Goal: Subscribe to service/newsletter

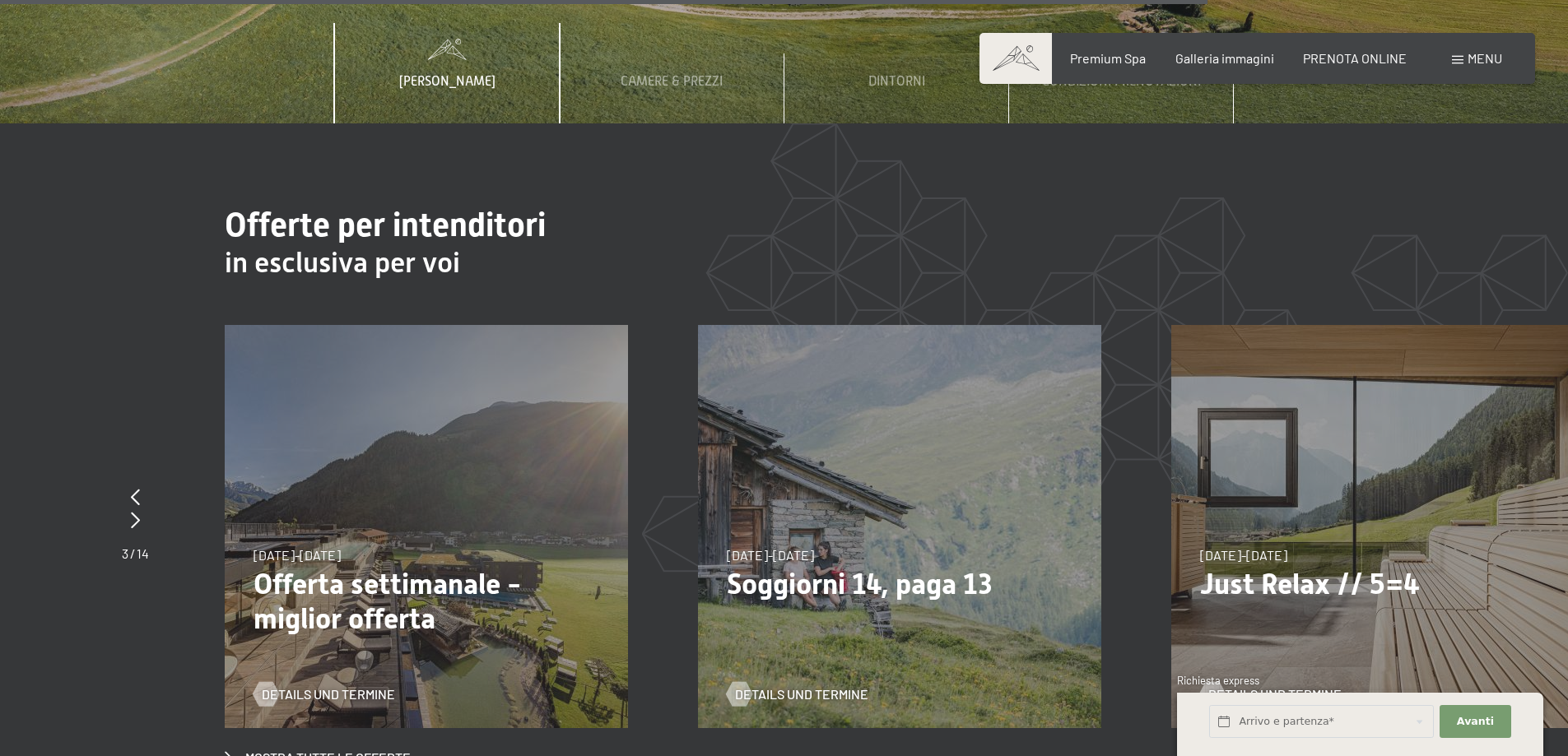
scroll to position [6534, 0]
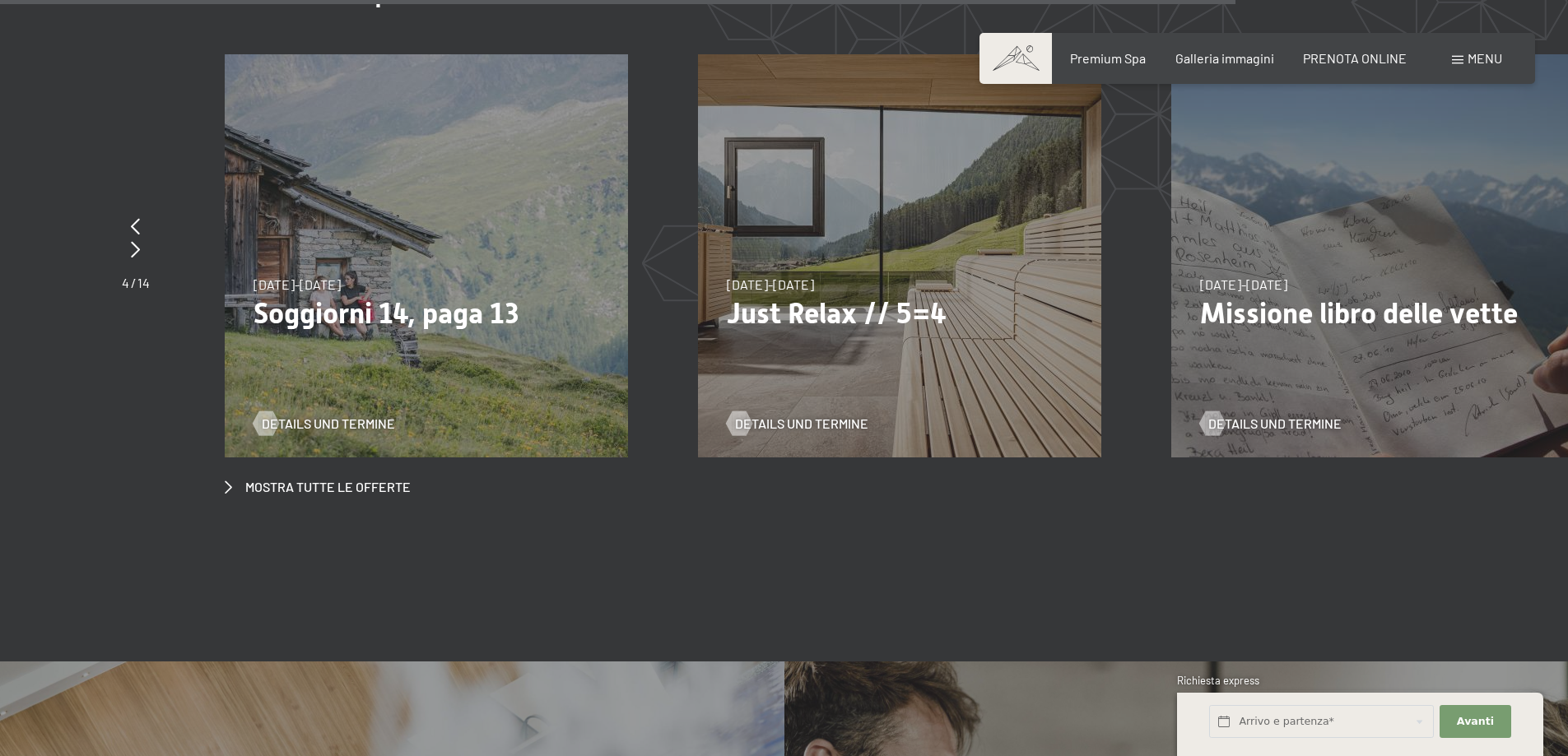
click at [826, 278] on div "7/9/2025-3/10/2025 21/12/2025-26/12/2025 11/1/2026-23/1/2026 8/3/2026-27/3/2026…" at bounding box center [900, 256] width 404 height 403
click at [831, 297] on p "Just Relax // 5=4" at bounding box center [900, 314] width 346 height 34
click at [816, 415] on span "Details und Termine" at bounding box center [818, 423] width 134 height 18
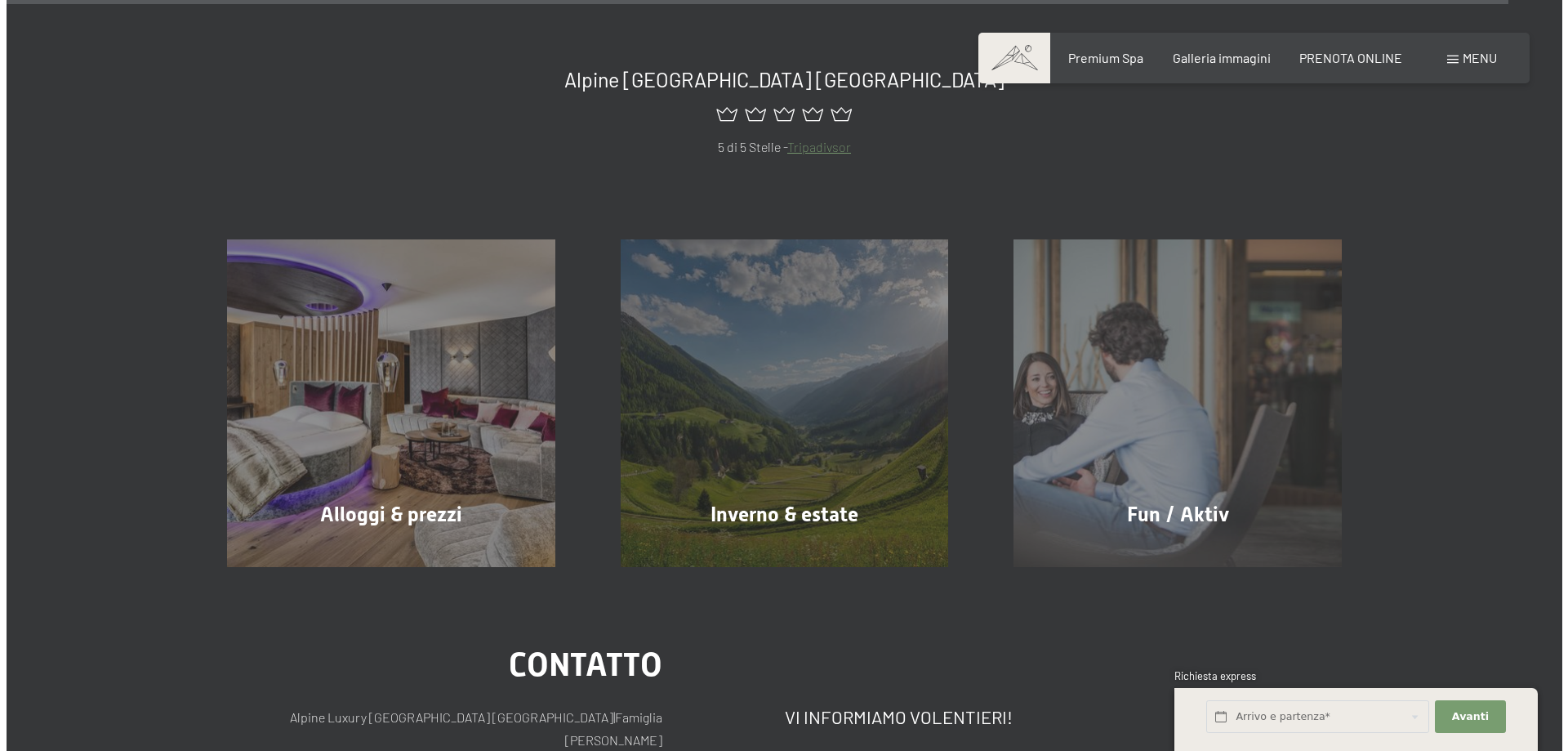
scroll to position [8264, 0]
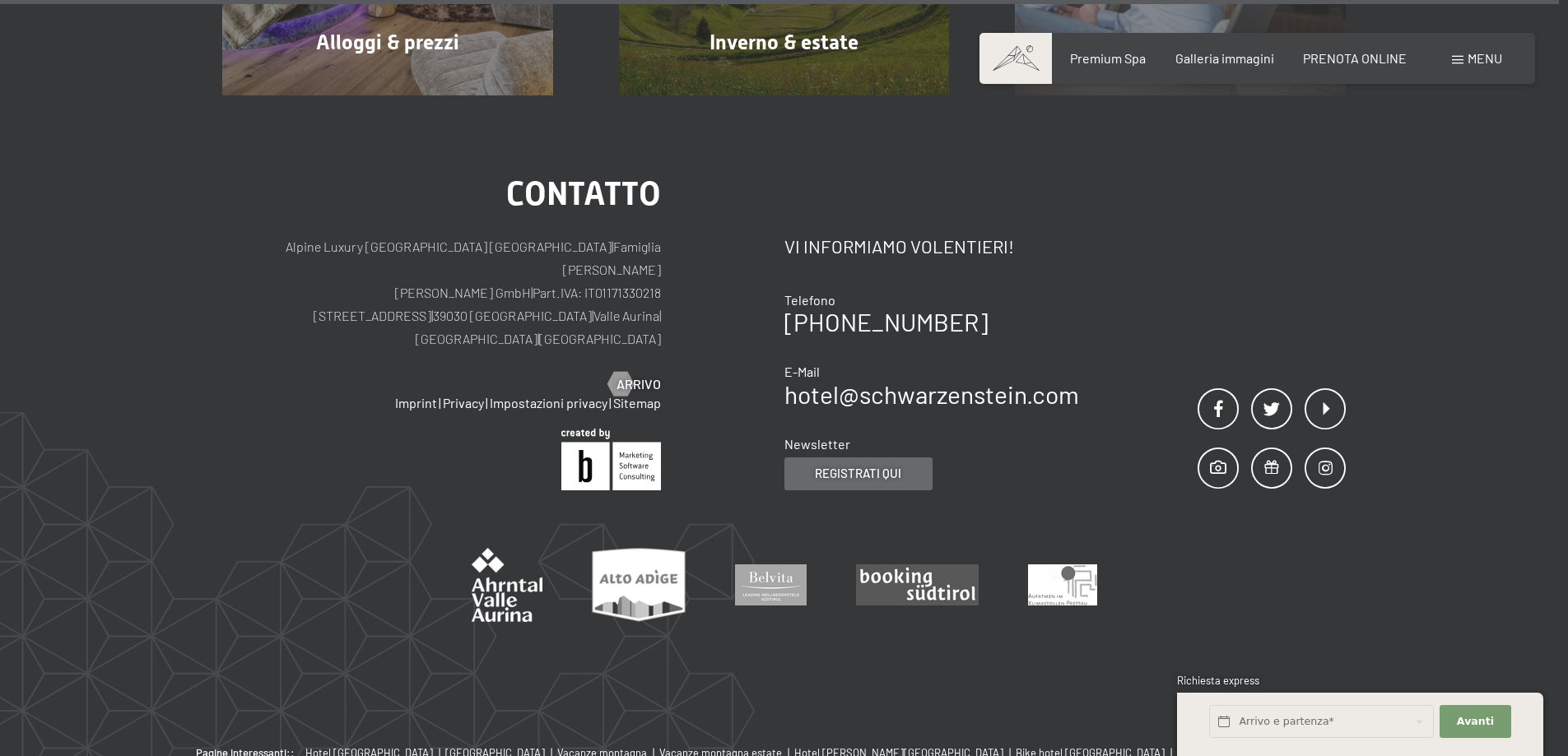
click at [883, 465] on span "Registrati qui" at bounding box center [858, 473] width 86 height 17
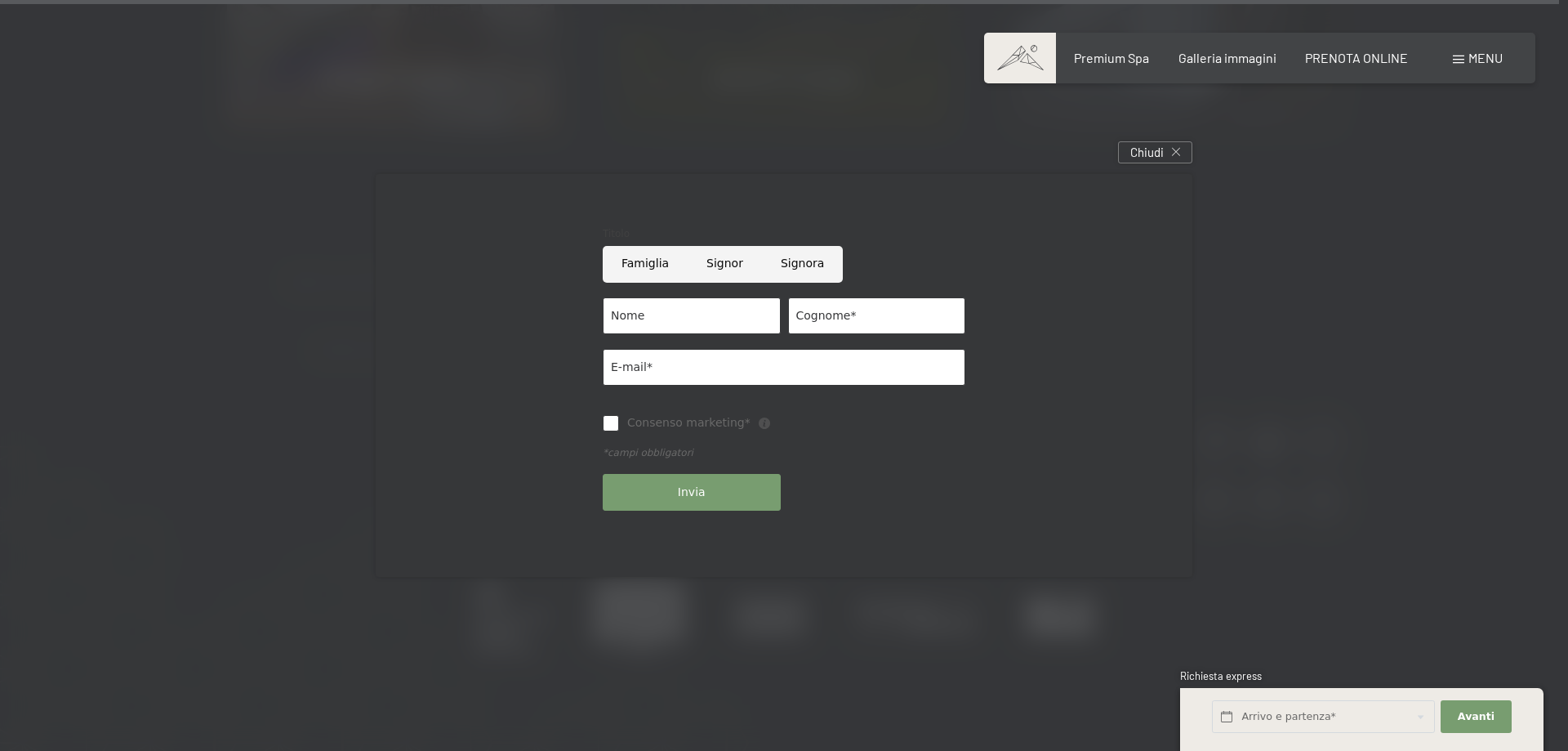
click at [720, 265] on input "Signor" at bounding box center [725, 264] width 74 height 37
radio input "true"
click at [711, 310] on input "Nome" at bounding box center [692, 315] width 178 height 37
type input "ROBERTO"
type input "FRERI"
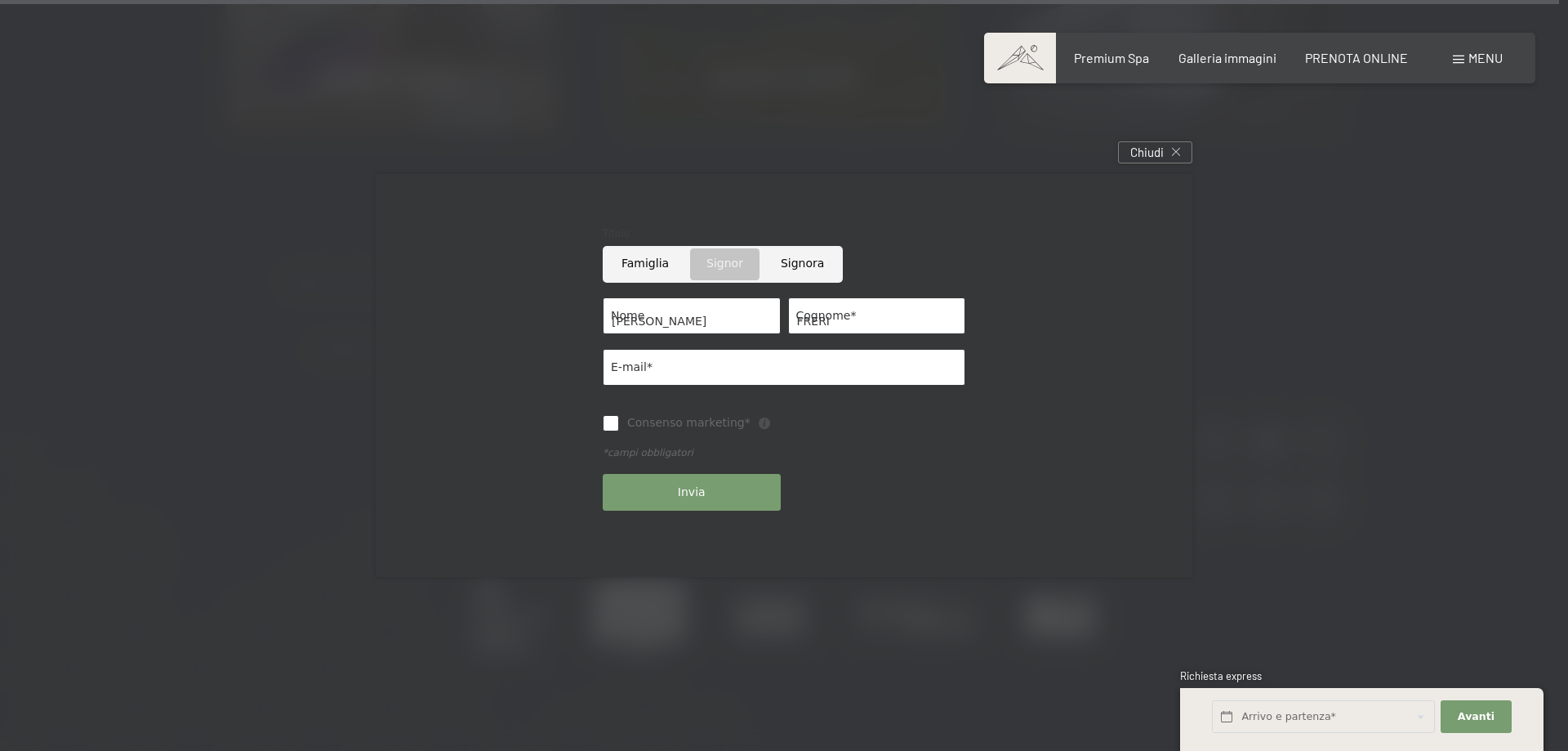
type input "freri.rob@gmail.com"
click at [618, 423] on input "Consenso marketing*" at bounding box center [610, 423] width 16 height 16
click at [671, 489] on button "Invia" at bounding box center [692, 492] width 178 height 37
click at [613, 424] on input "Consenso marketing*" at bounding box center [610, 423] width 16 height 16
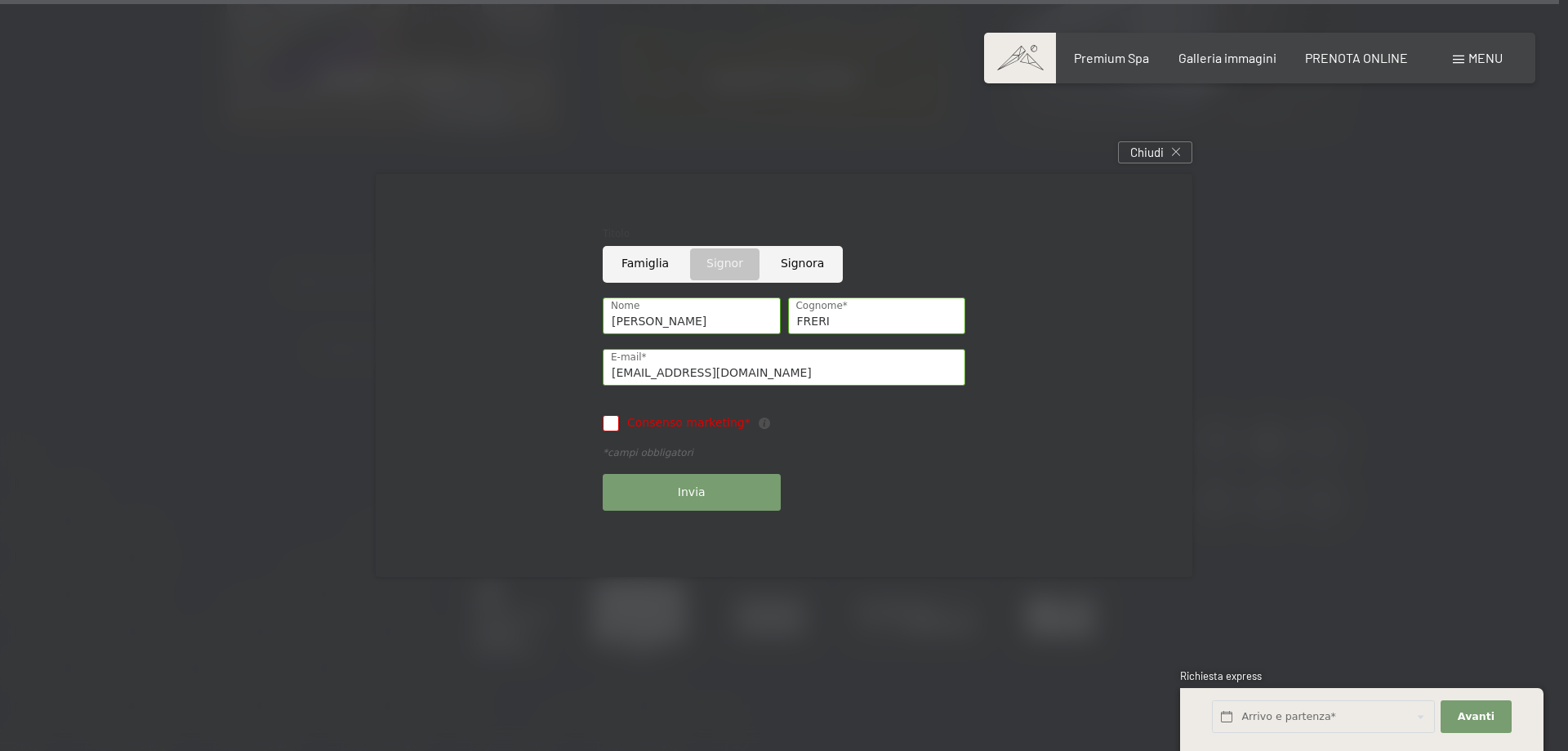
checkbox input "true"
click at [670, 497] on button "Invia" at bounding box center [692, 492] width 178 height 37
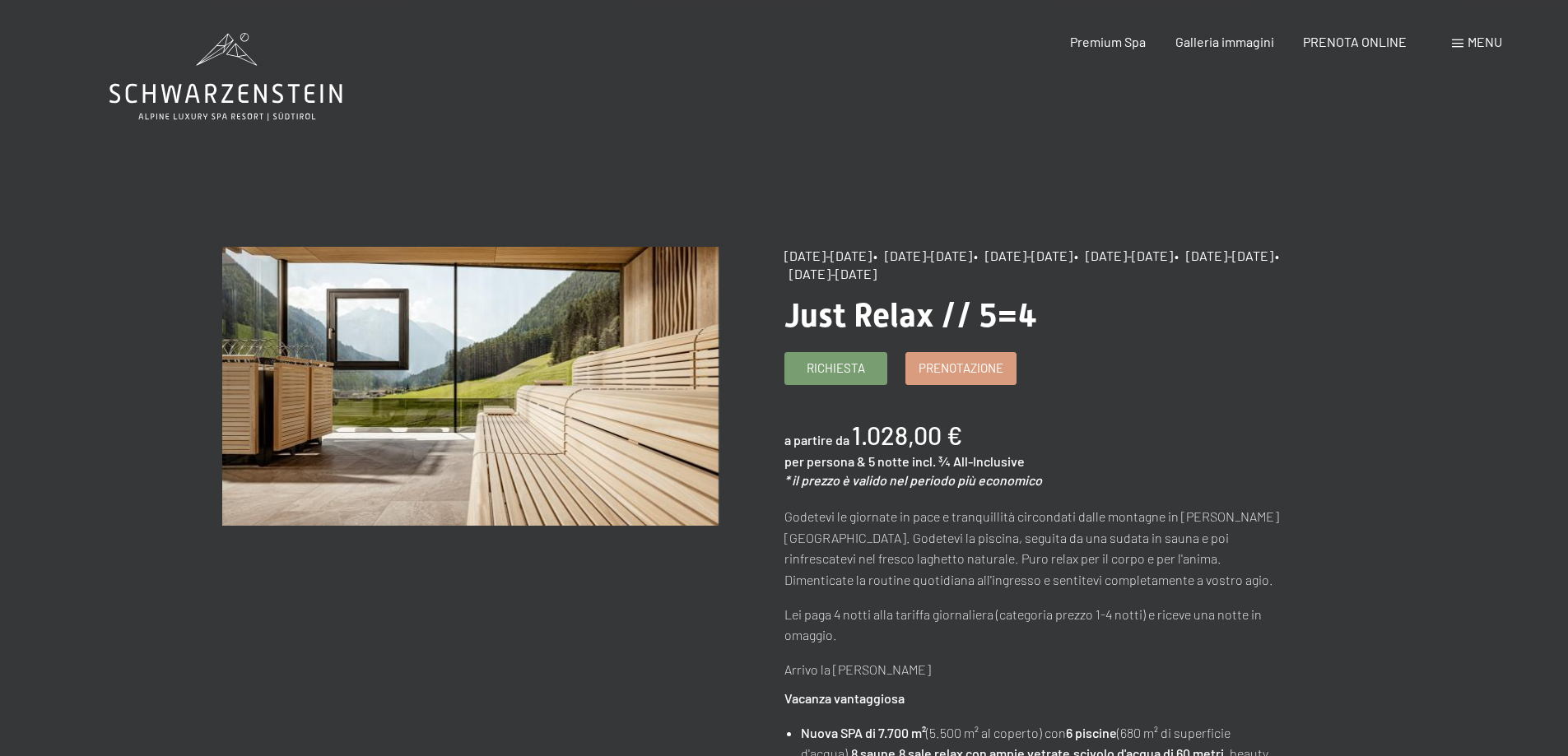
click at [1266, 382] on div "Richiesta Prenotazione" at bounding box center [1033, 368] width 497 height 33
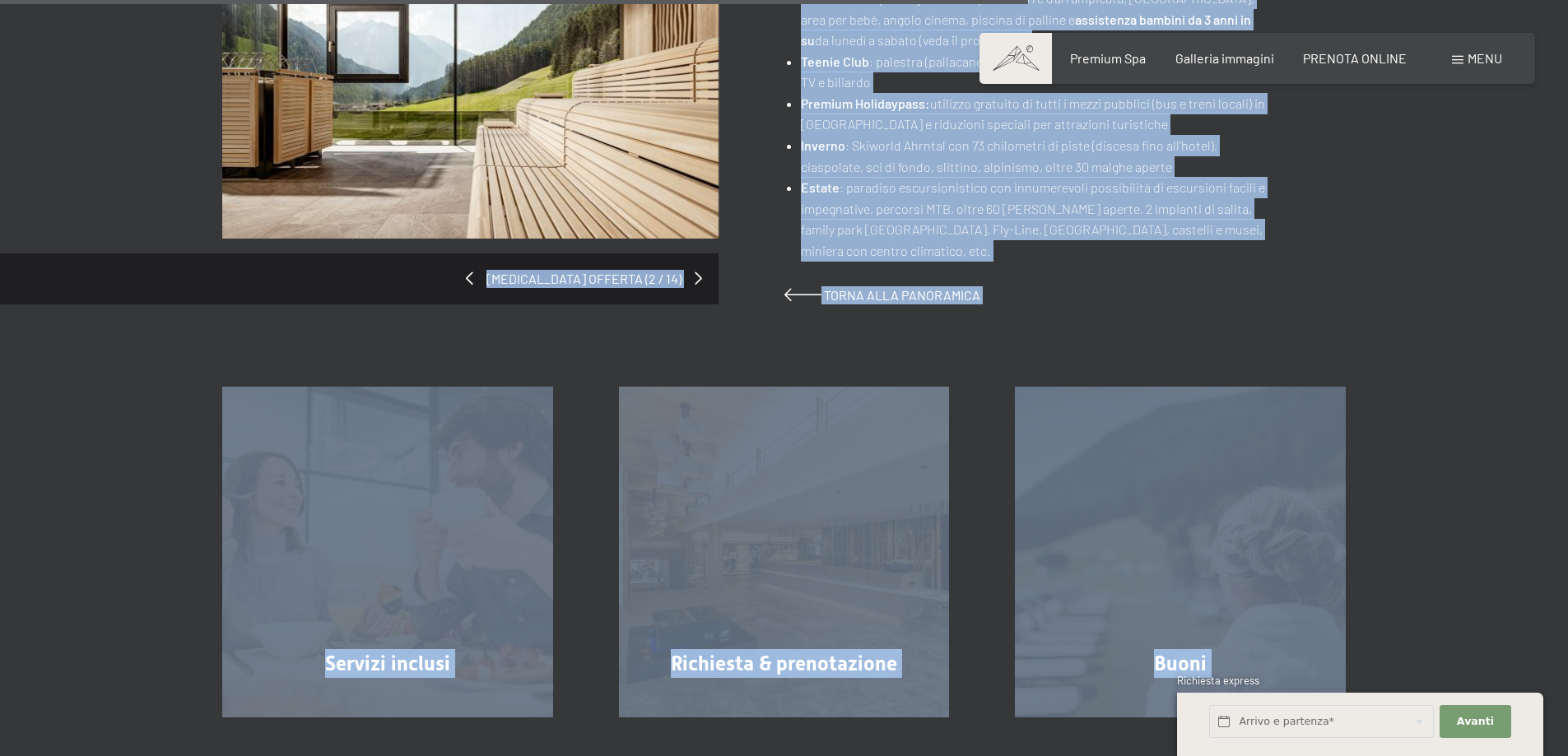
scroll to position [1390, 0]
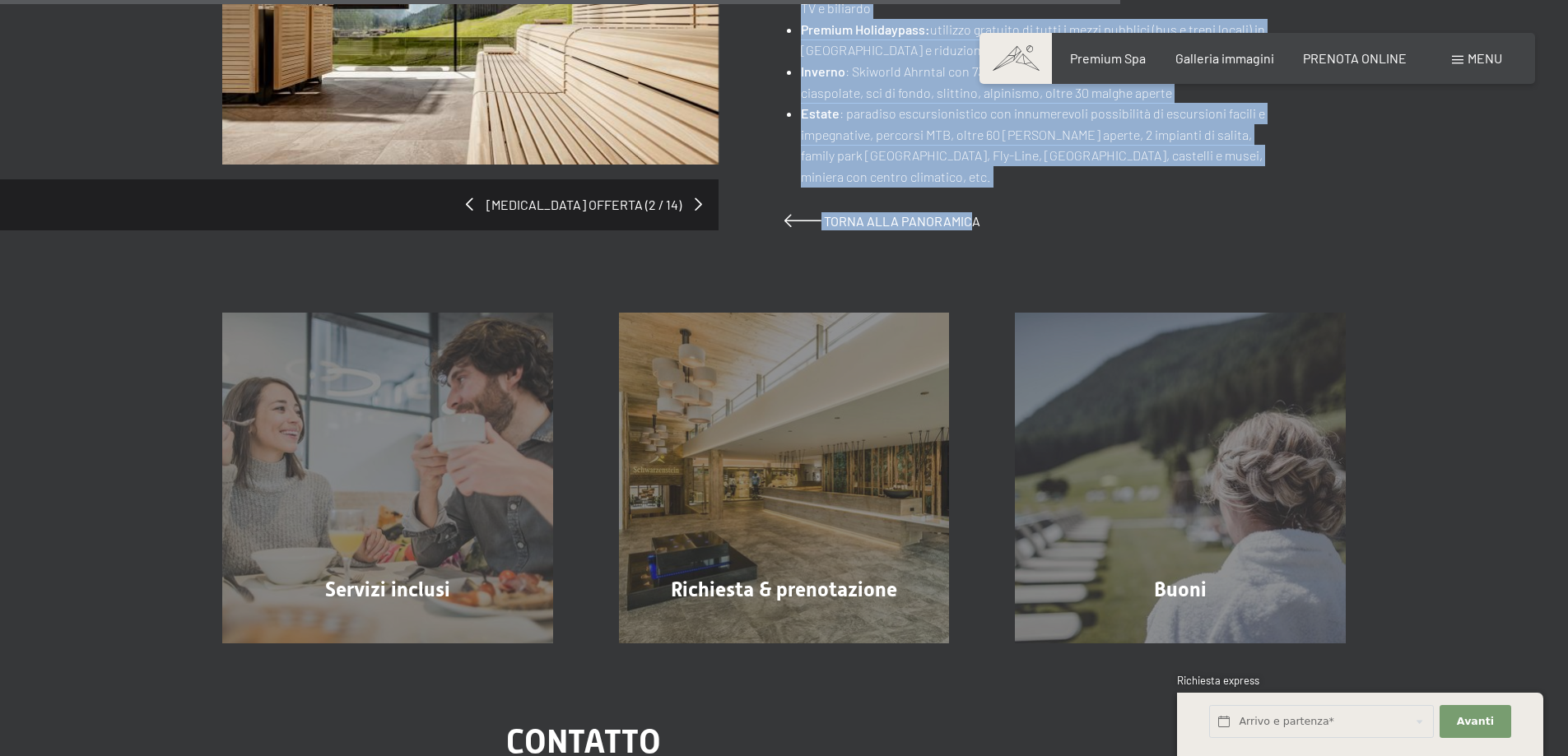
drag, startPoint x: 821, startPoint y: 344, endPoint x: 966, endPoint y: 172, distance: 225.0
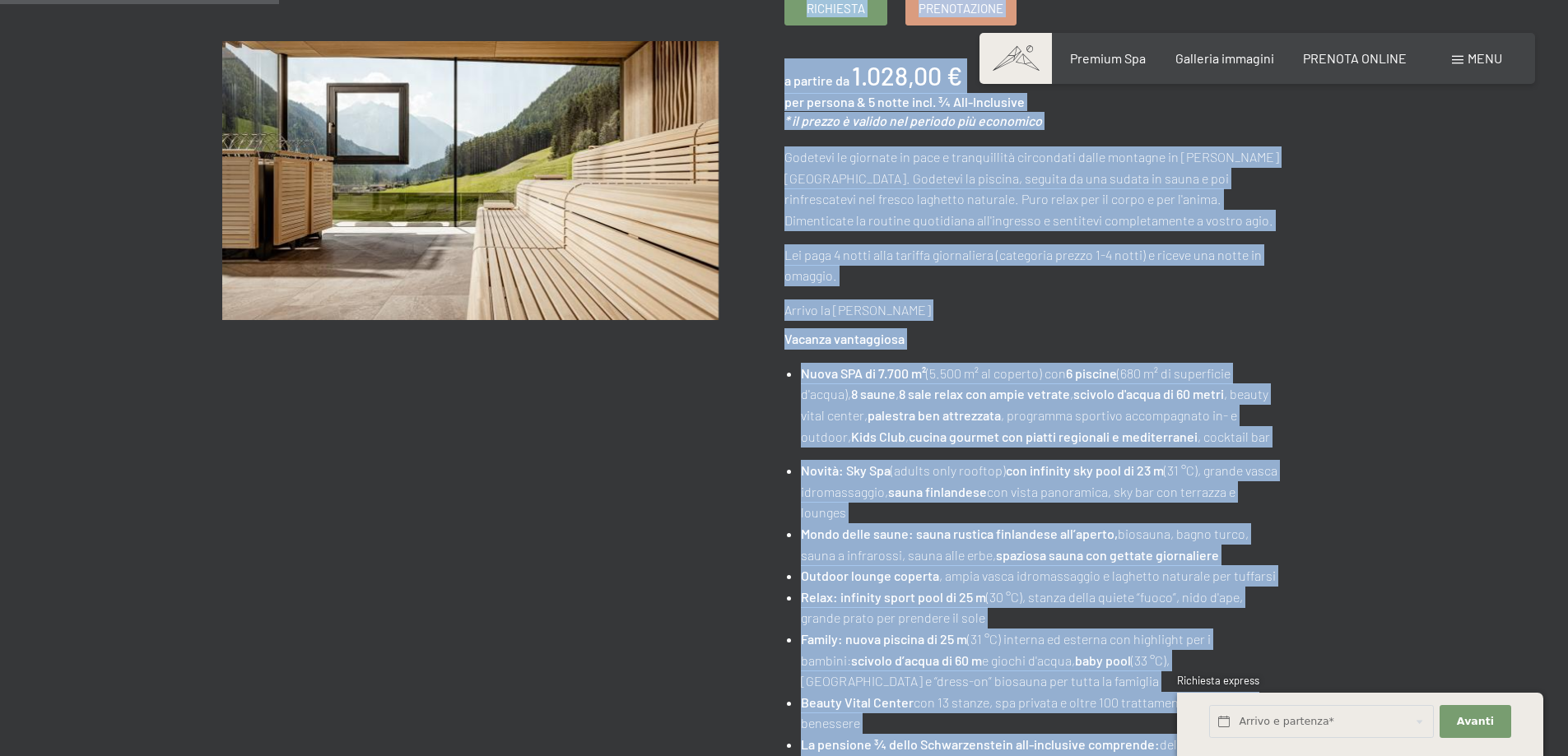
scroll to position [0, 0]
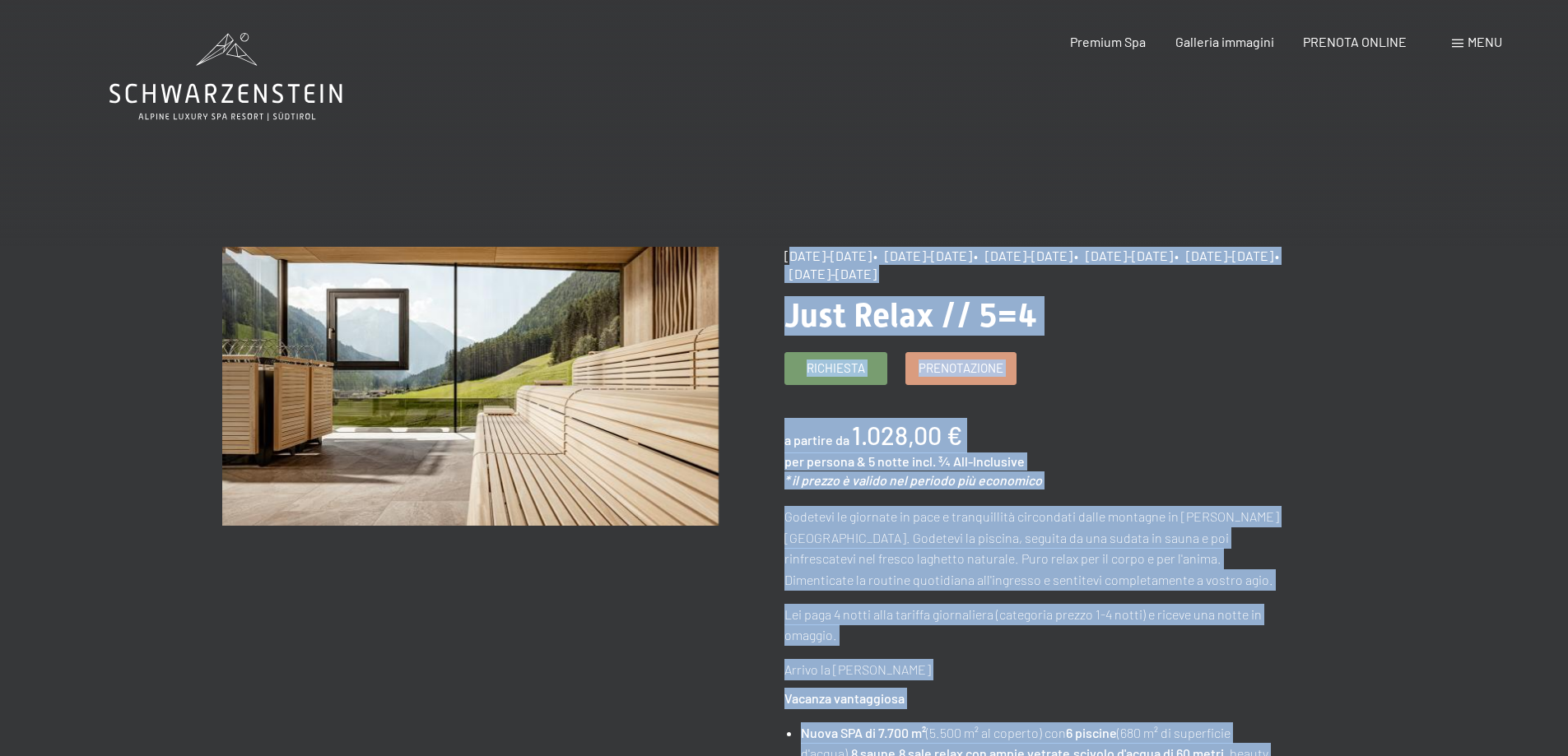
copy div "7/9/2025-3/10/2025 • 21/12/2025-26/12/2025 • 11/1/2026-23/1/2026 • 8/3/2026-27/…"
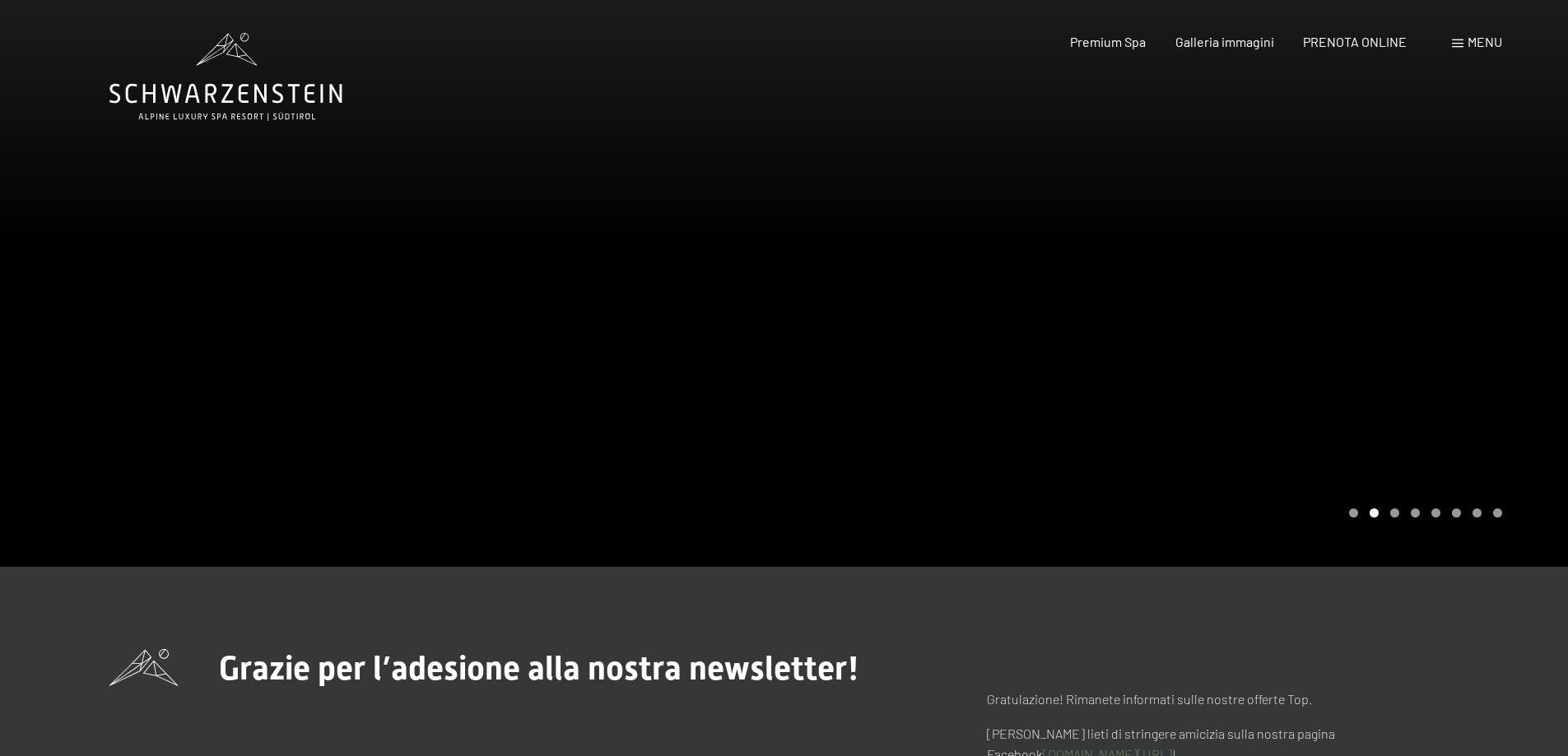
click at [1496, 40] on span "Menu" at bounding box center [1485, 41] width 34 height 16
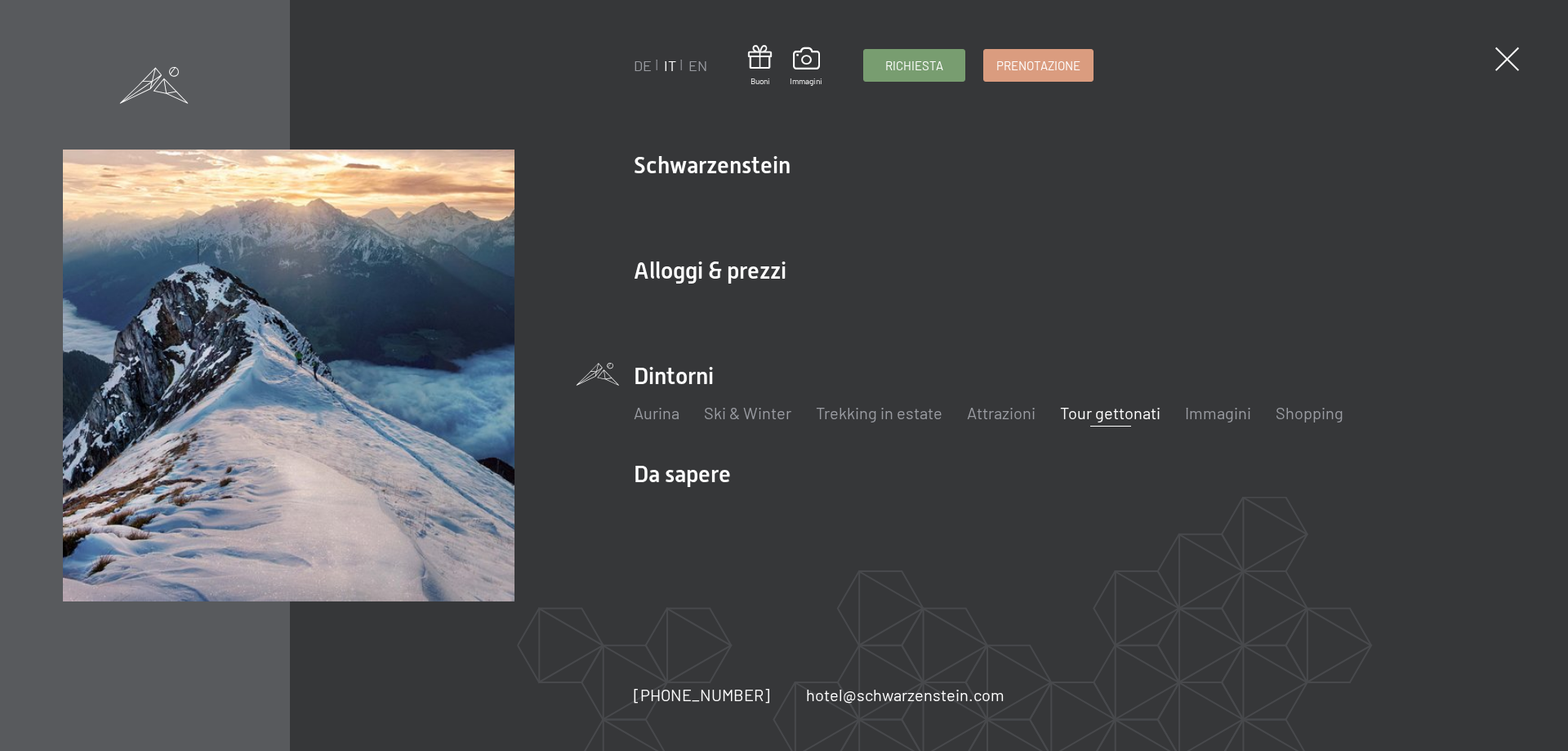
click at [1137, 416] on link "Tour gettonati" at bounding box center [1110, 413] width 100 height 20
